Goal: Task Accomplishment & Management: Use online tool/utility

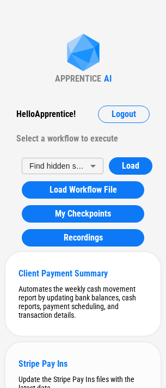
click at [39, 374] on div "Stripe Pay Ins Update the Stripe Pay Ins files with the latest data" at bounding box center [82, 375] width 155 height 66
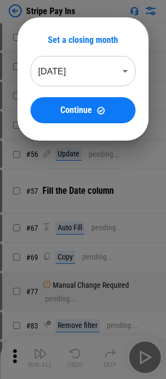
click at [14, 11] on div "Set a closing month Sep 2025 ******** ​ Continue" at bounding box center [83, 79] width 166 height 158
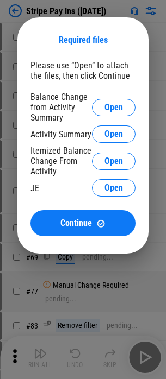
click at [17, 2] on div "Required files Please use “Open” to attach the files, then click Continue Balan…" at bounding box center [83, 135] width 166 height 271
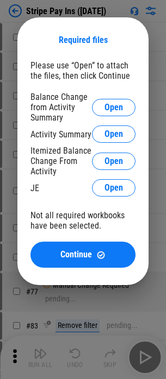
click at [16, 10] on div "Required files Please use “Open” to attach the files, then click Continue Balan…" at bounding box center [83, 151] width 166 height 303
drag, startPoint x: 15, startPoint y: 17, endPoint x: 57, endPoint y: 192, distance: 179.6
click at [57, 192] on div "JE Open" at bounding box center [82, 187] width 105 height 17
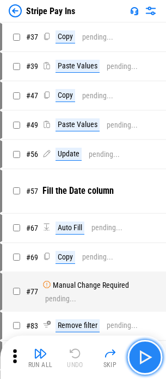
click at [146, 364] on img "button" at bounding box center [144, 357] width 17 height 17
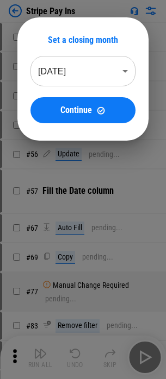
click at [103, 57] on body "Stripe Pay Ins # 37 Copy pending... # 39 Paste Values pending... # 47 Copy pend…" at bounding box center [83, 189] width 166 height 379
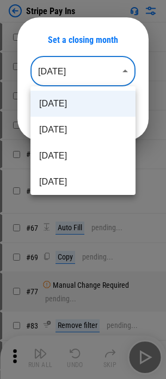
click at [69, 128] on li "Aug 2025" at bounding box center [82, 130] width 105 height 26
type input "********"
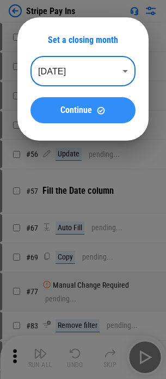
click at [77, 114] on span "Continue" at bounding box center [76, 110] width 32 height 9
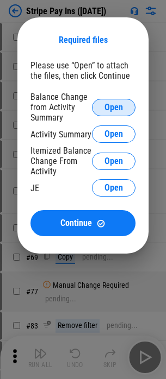
click at [115, 112] on span "Open" at bounding box center [113, 107] width 18 height 9
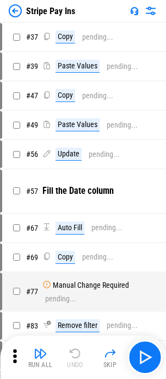
scroll to position [332, 0]
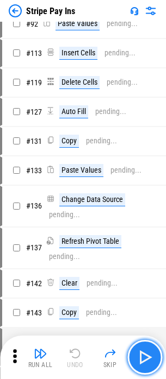
click at [158, 360] on button "button" at bounding box center [144, 357] width 35 height 35
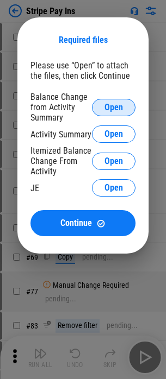
click at [117, 103] on span "Open" at bounding box center [113, 107] width 18 height 9
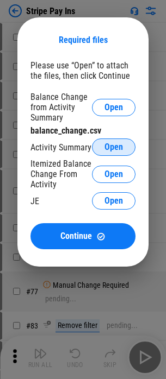
click at [110, 144] on span "Open" at bounding box center [113, 147] width 18 height 9
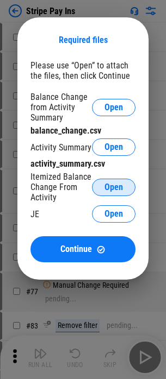
click at [115, 185] on span "Open" at bounding box center [113, 187] width 18 height 9
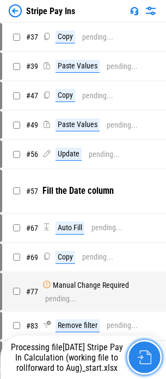
click at [142, 354] on img "button" at bounding box center [144, 358] width 14 height 14
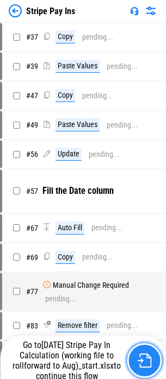
click at [144, 353] on button "button" at bounding box center [144, 361] width 35 height 35
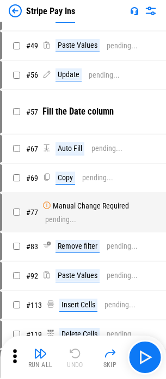
scroll to position [163, 0]
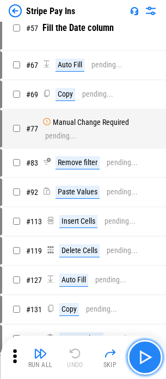
click at [148, 363] on img "button" at bounding box center [144, 357] width 17 height 17
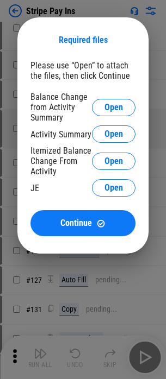
click at [83, 44] on div "Required files" at bounding box center [82, 40] width 105 height 10
drag, startPoint x: 80, startPoint y: 47, endPoint x: 18, endPoint y: 21, distance: 67.8
click at [18, 21] on div "Required files Please use “Open” to attach the files, then click Continue Balan…" at bounding box center [83, 135] width 166 height 271
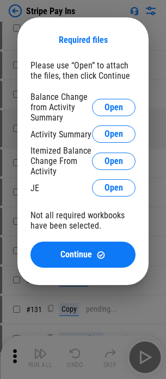
click at [18, 15] on div "Required files Please use “Open” to attach the files, then click Continue Balan…" at bounding box center [83, 151] width 166 height 303
click at [21, 9] on div "Required files Please use “Open” to attach the files, then click Continue Balan…" at bounding box center [83, 151] width 166 height 303
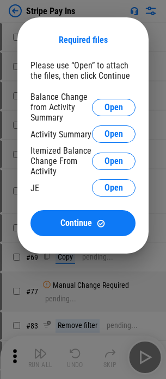
click at [16, 20] on div "Required files Please use “Open” to attach the files, then click Continue Balan…" at bounding box center [83, 135] width 166 height 271
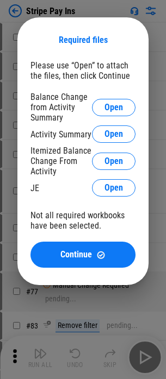
click at [15, 15] on div "Required files Please use “Open” to attach the files, then click Continue Balan…" at bounding box center [83, 151] width 166 height 303
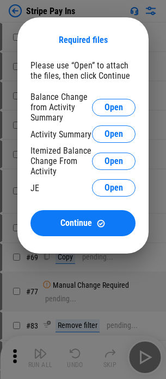
click at [16, 9] on div "Required files Please use “Open” to attach the files, then click Continue Balan…" at bounding box center [83, 135] width 166 height 271
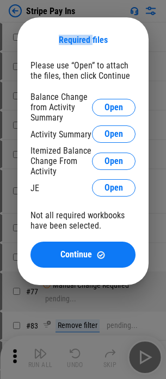
click at [16, 9] on div "Required files Please use “Open” to attach the files, then click Continue Balan…" at bounding box center [83, 151] width 166 height 303
click at [54, 193] on div "JE Open" at bounding box center [82, 187] width 105 height 17
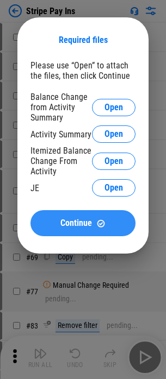
click at [48, 229] on button "Continue" at bounding box center [82, 223] width 105 height 26
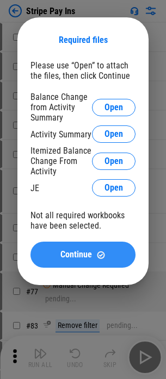
click at [81, 267] on button "Continue" at bounding box center [82, 255] width 105 height 26
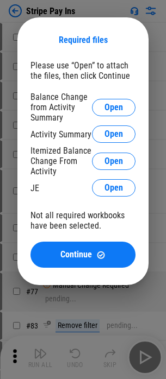
click at [76, 309] on div at bounding box center [83, 189] width 166 height 379
drag, startPoint x: 64, startPoint y: 353, endPoint x: 58, endPoint y: 363, distance: 11.8
click at [58, 363] on div at bounding box center [83, 189] width 166 height 379
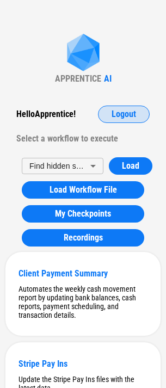
click at [118, 106] on button "Logout" at bounding box center [124, 113] width 52 height 17
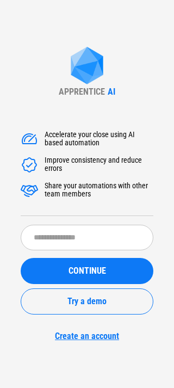
click at [129, 115] on div "APPRENTICE AI Accelerate your close using AI based automation Improve consisten…" at bounding box center [87, 194] width 174 height 388
click at [72, 218] on div "Accelerate your close using AI based automation Improve consistency and reduce …" at bounding box center [87, 230] width 133 height 222
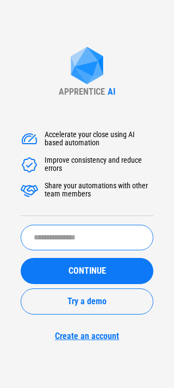
click at [70, 233] on input "text" at bounding box center [87, 238] width 133 height 26
type input "*******"
click at [21, 258] on button "CONTINUE" at bounding box center [87, 271] width 133 height 26
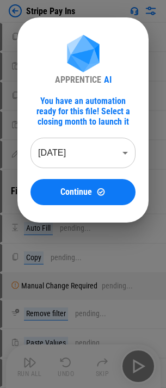
click at [67, 157] on body "Stripe Pay Ins Copy pending... Paste Values pending... Copy pending... Paste Va…" at bounding box center [83, 194] width 166 height 388
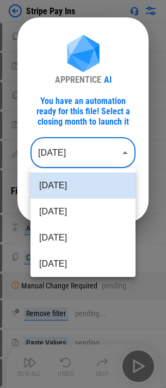
click at [73, 204] on li "[DATE]" at bounding box center [82, 211] width 105 height 26
type input "********"
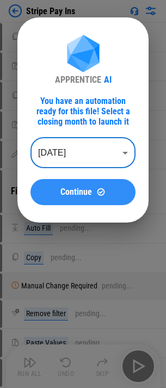
click at [79, 185] on button "Continue" at bounding box center [82, 192] width 105 height 26
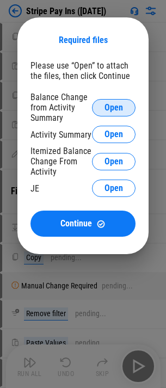
click at [110, 107] on span "Open" at bounding box center [113, 107] width 18 height 9
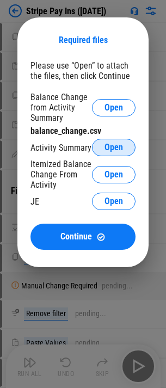
click at [116, 145] on span "Open" at bounding box center [113, 147] width 18 height 9
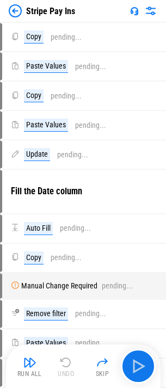
click at [21, 8] on img at bounding box center [15, 10] width 13 height 13
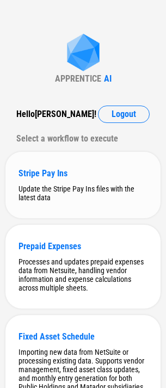
click at [82, 176] on div "Stripe Pay Ins" at bounding box center [82, 173] width 129 height 10
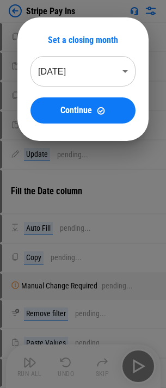
click at [89, 72] on body "Stripe Pay Ins Copy pending... Paste Values pending... Copy pending... Paste Va…" at bounding box center [83, 194] width 166 height 388
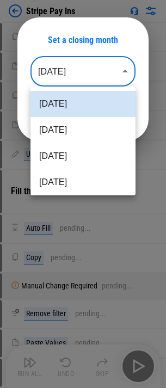
click at [63, 123] on li "[DATE]" at bounding box center [82, 130] width 105 height 26
type input "********"
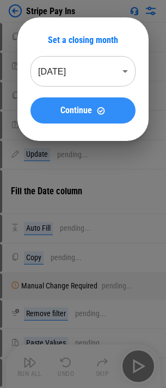
click at [72, 114] on span "Continue" at bounding box center [76, 110] width 32 height 9
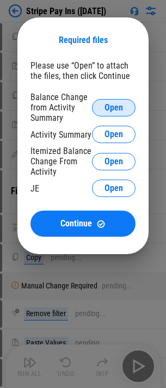
click at [102, 107] on button "Open" at bounding box center [113, 107] width 43 height 17
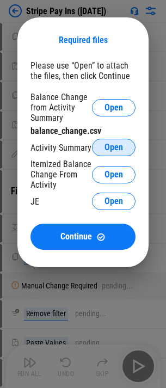
click at [110, 152] on span "Open" at bounding box center [113, 147] width 18 height 9
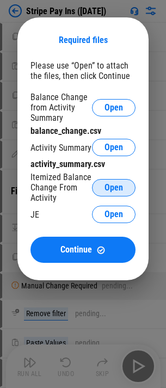
click at [101, 192] on button "Open" at bounding box center [113, 187] width 43 height 17
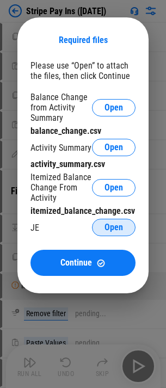
click at [107, 226] on span "Open" at bounding box center [113, 227] width 18 height 9
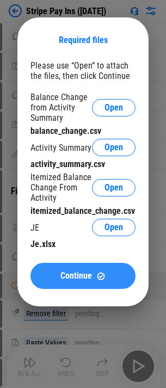
click at [79, 286] on button "Continue" at bounding box center [82, 276] width 105 height 26
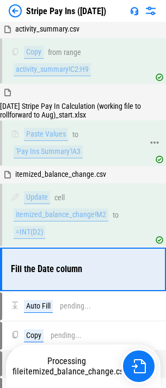
scroll to position [224, 0]
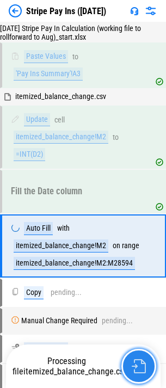
click at [146, 369] on button "button" at bounding box center [138, 366] width 35 height 35
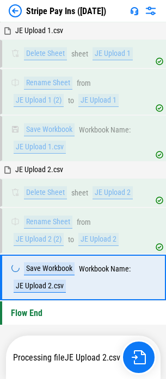
scroll to position [5177, 0]
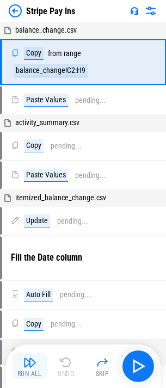
click at [28, 362] on img "button" at bounding box center [29, 362] width 13 height 13
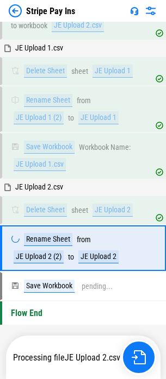
scroll to position [5160, 0]
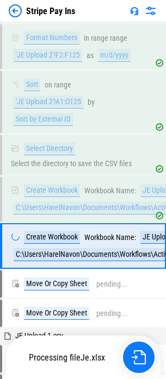
scroll to position [4893, 0]
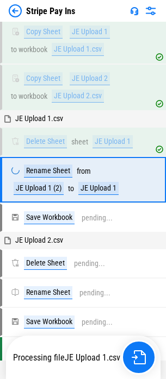
scroll to position [5079, 0]
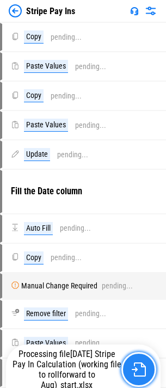
click at [138, 371] on img "button" at bounding box center [139, 369] width 14 height 14
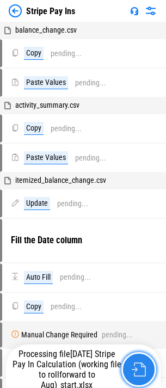
click at [138, 367] on img "button" at bounding box center [139, 369] width 14 height 14
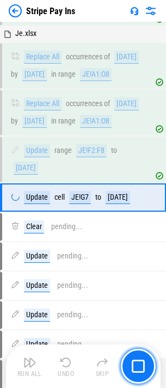
scroll to position [1289, 0]
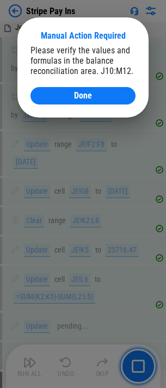
click at [135, 98] on div "Manual Action Required Please verify the values and formulas in the balance rec…" at bounding box center [82, 67] width 131 height 100
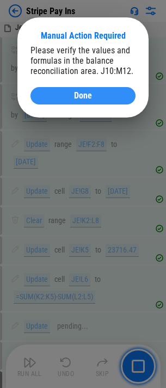
click at [116, 96] on div "Done" at bounding box center [82, 95] width 79 height 9
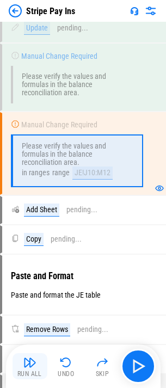
click at [25, 369] on button "Run All" at bounding box center [30, 366] width 35 height 26
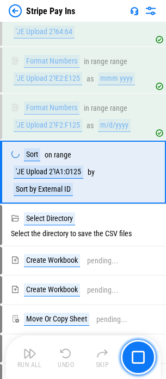
scroll to position [4696, 0]
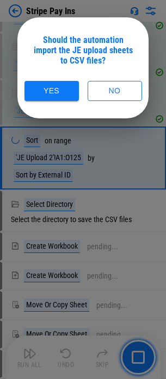
click at [55, 102] on div "Should the automation import the JE upload sheets to CSV files? Yes No" at bounding box center [82, 67] width 131 height 101
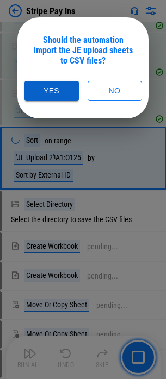
click at [60, 90] on button "Yes" at bounding box center [51, 91] width 54 height 20
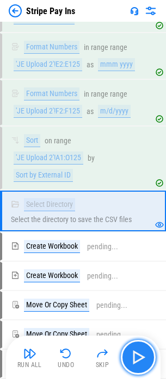
click at [146, 359] on img "button" at bounding box center [137, 357] width 17 height 17
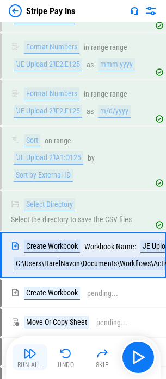
click at [32, 362] on div "Run All" at bounding box center [29, 365] width 24 height 7
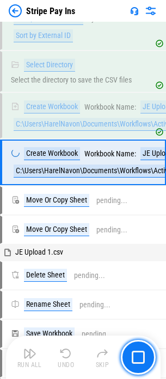
scroll to position [4893, 0]
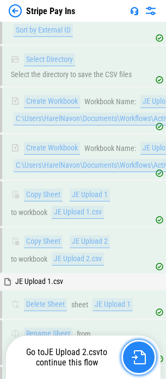
click at [142, 353] on img "button" at bounding box center [139, 358] width 14 height 14
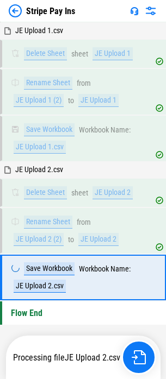
scroll to position [5177, 0]
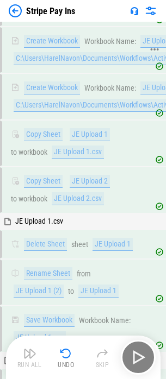
scroll to position [4905, 0]
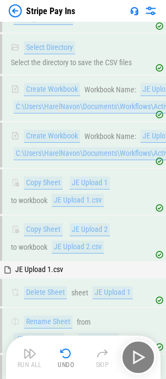
click at [48, 8] on div "'JE Upload 2'!A1:O125" at bounding box center [49, 1] width 70 height 13
